Goal: Information Seeking & Learning: Learn about a topic

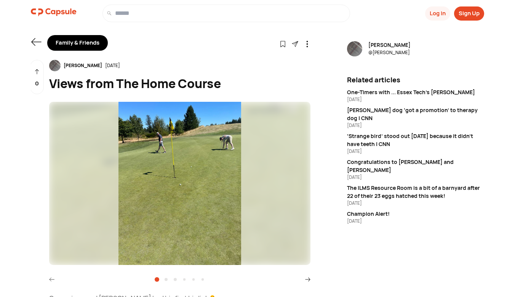
scroll to position [1, 0]
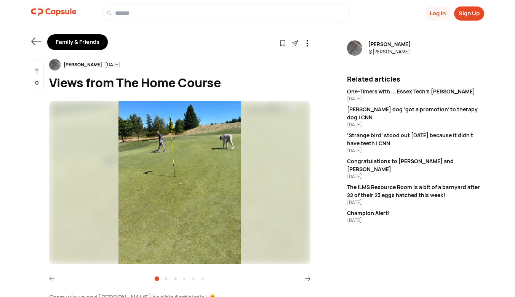
click at [35, 42] on icon at bounding box center [36, 41] width 11 height 11
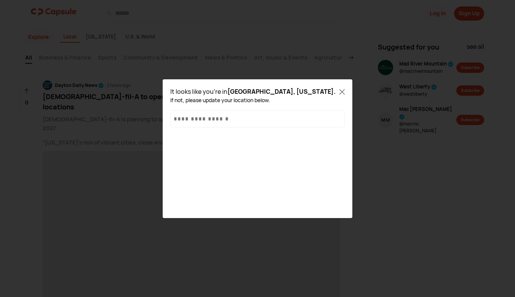
click at [245, 120] on input "text" at bounding box center [258, 119] width 168 height 8
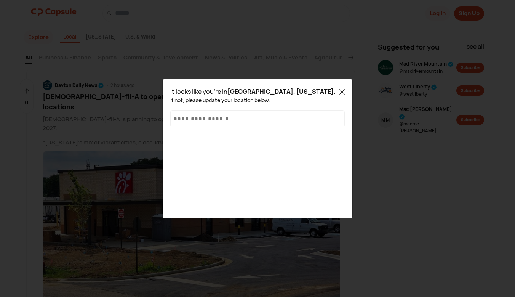
click at [343, 91] on icon at bounding box center [341, 91] width 5 height 5
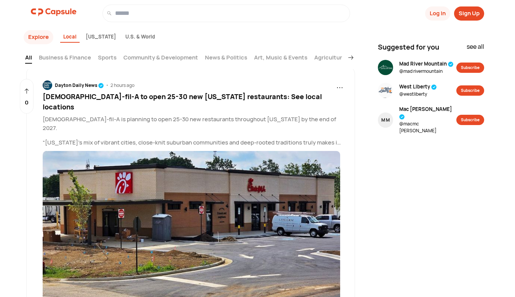
click at [56, 58] on link "Business & Finance" at bounding box center [65, 58] width 52 height 10
